Goal: Information Seeking & Learning: Learn about a topic

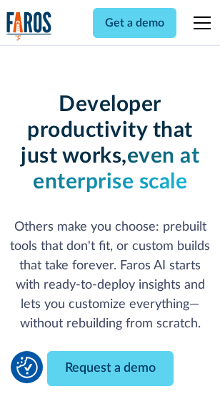
scroll to position [171, 0]
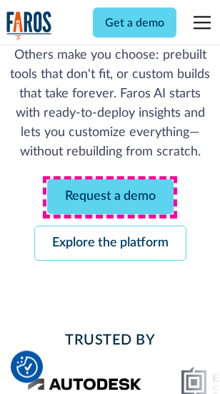
click at [110, 198] on link "Request a demo" at bounding box center [110, 197] width 127 height 35
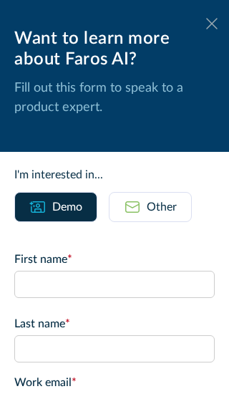
click at [206, 24] on icon at bounding box center [211, 23] width 11 height 11
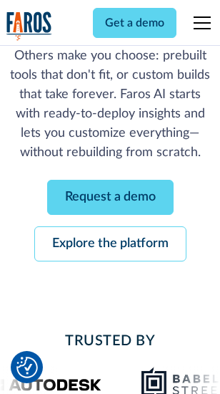
scroll to position [218, 0]
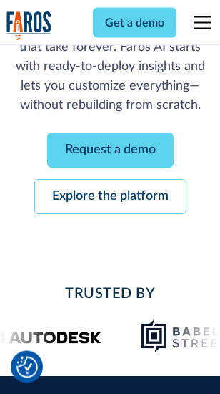
click at [110, 198] on link "Explore the platform" at bounding box center [110, 197] width 152 height 35
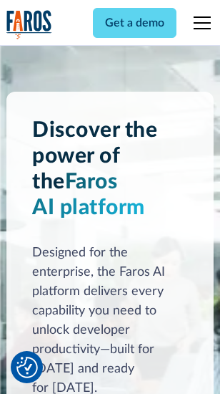
scroll to position [10905, 0]
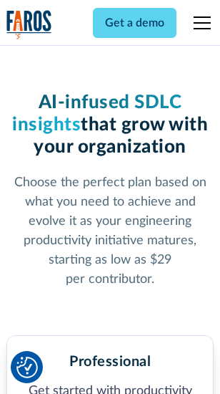
scroll to position [2269, 0]
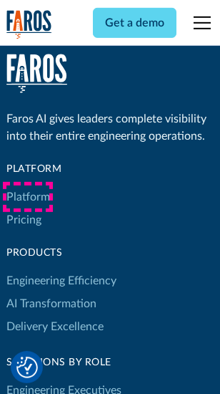
click at [28, 197] on link "Platform" at bounding box center [28, 196] width 44 height 23
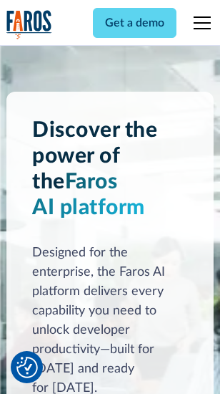
scroll to position [11364, 0]
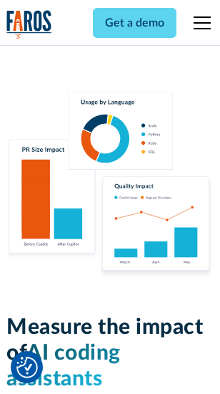
scroll to position [8937, 0]
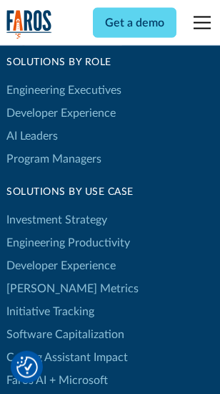
click at [43, 277] on link "[PERSON_NAME] Metrics" at bounding box center [72, 288] width 132 height 23
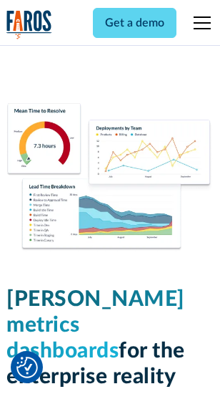
scroll to position [6338, 0]
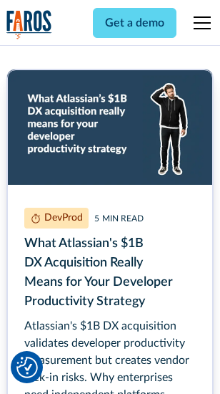
scroll to position [6492, 0]
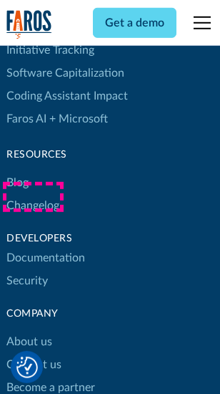
click at [33, 197] on link "Changelog" at bounding box center [32, 205] width 53 height 23
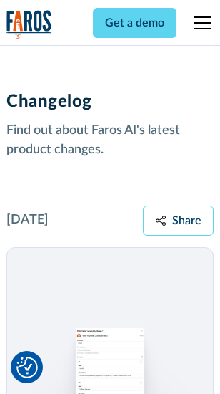
scroll to position [17554, 0]
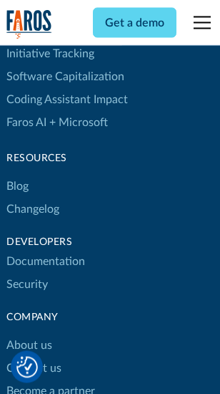
click at [29, 334] on link "About us" at bounding box center [29, 345] width 46 height 23
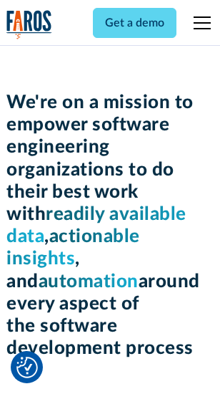
scroll to position [4951, 0]
